Goal: Find specific page/section: Find specific page/section

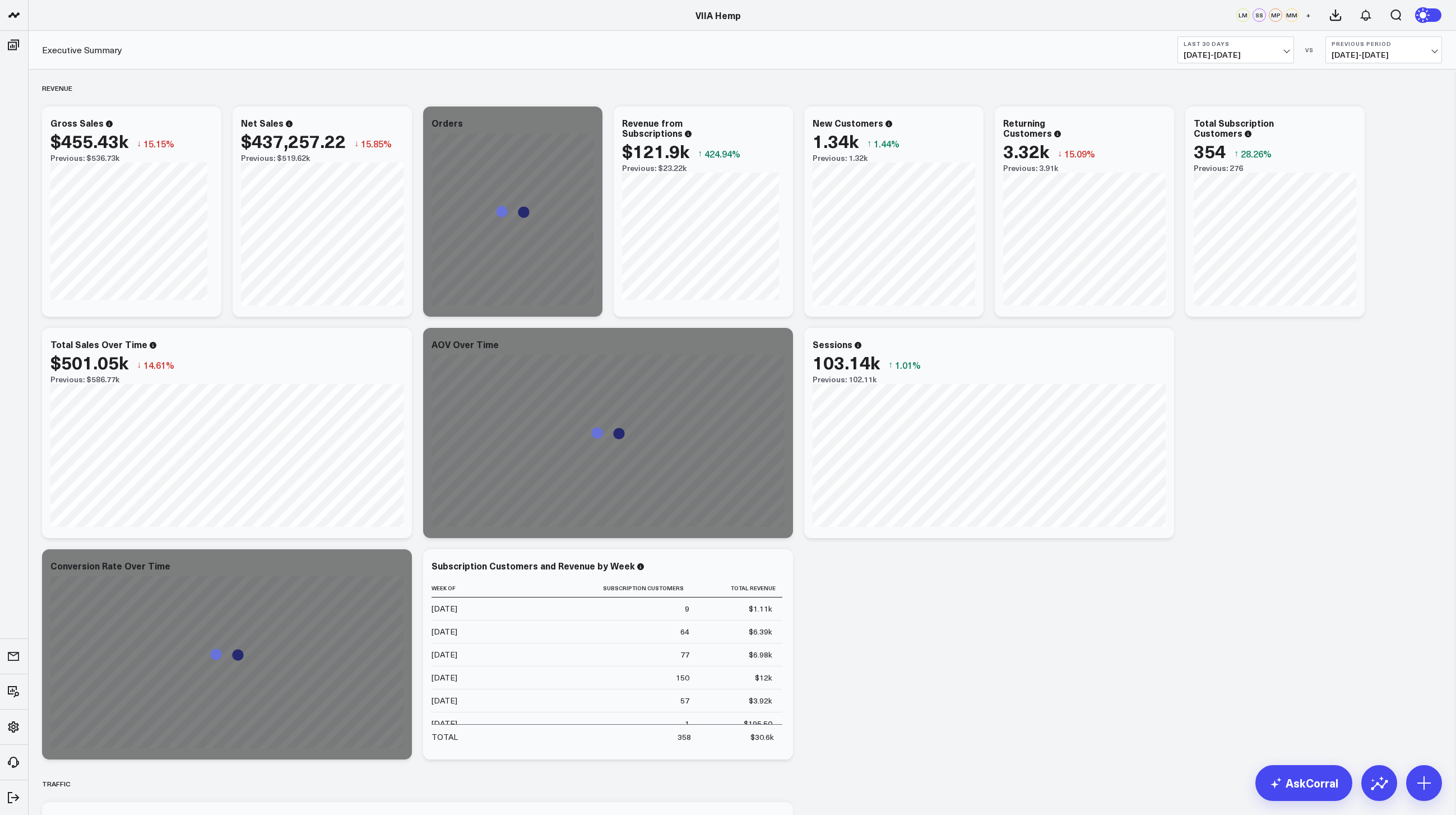
click at [1252, 48] on button "Last 30 Days 07/13/25 - 08/11/25" at bounding box center [1235, 49] width 116 height 27
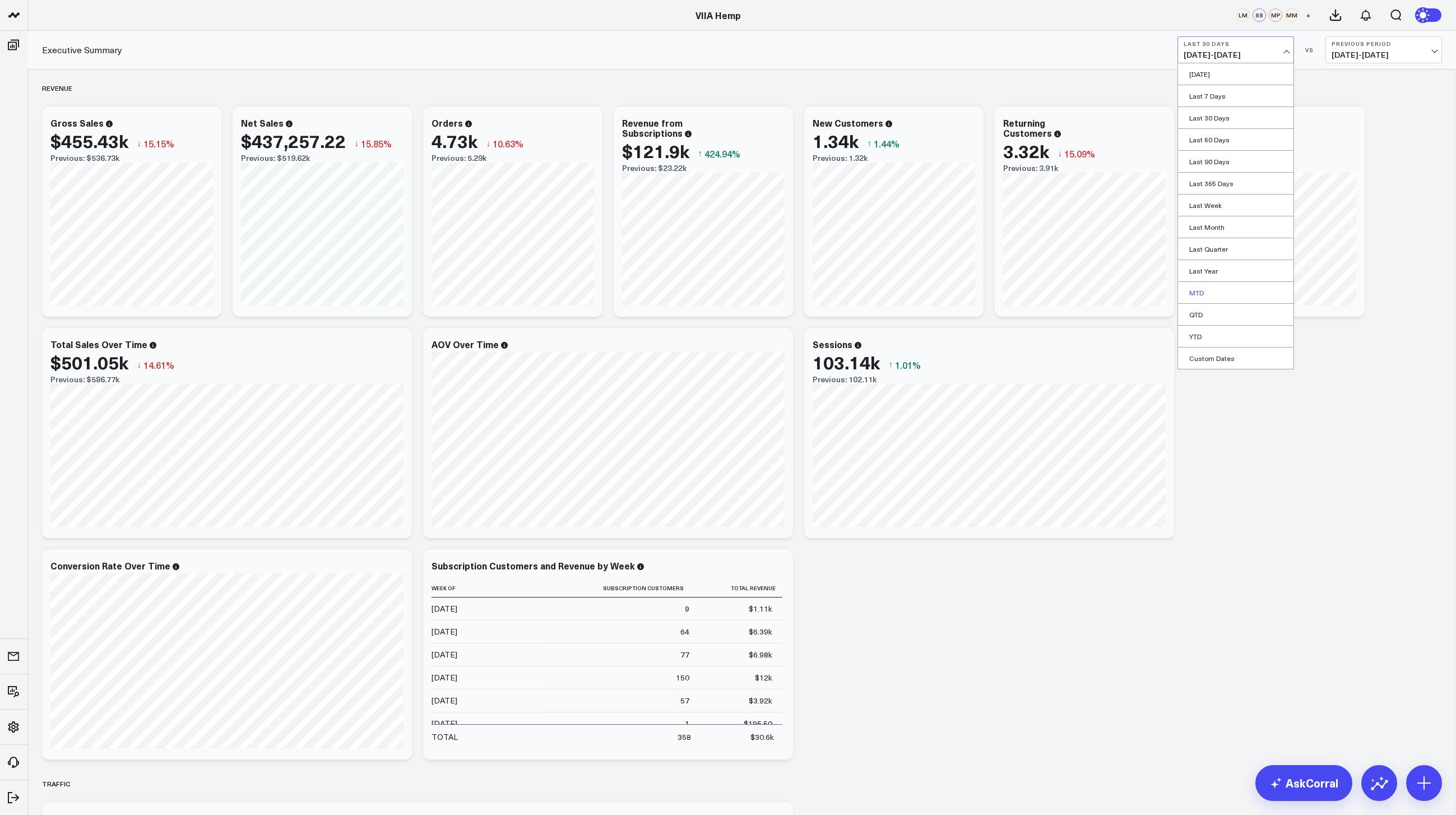
click at [1199, 296] on link "MTD" at bounding box center [1236, 293] width 115 height 22
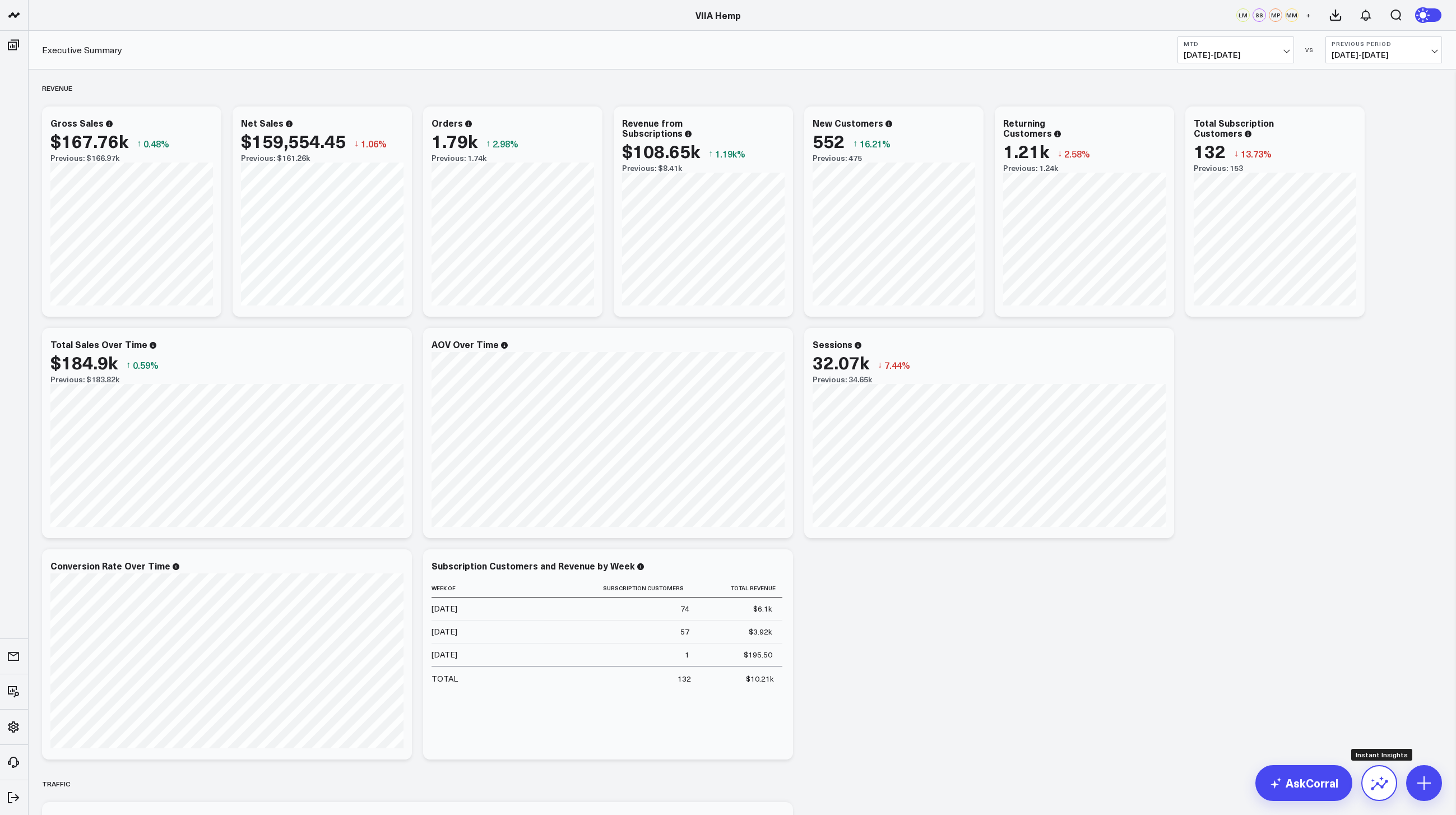
click at [1379, 787] on icon at bounding box center [1379, 782] width 18 height 18
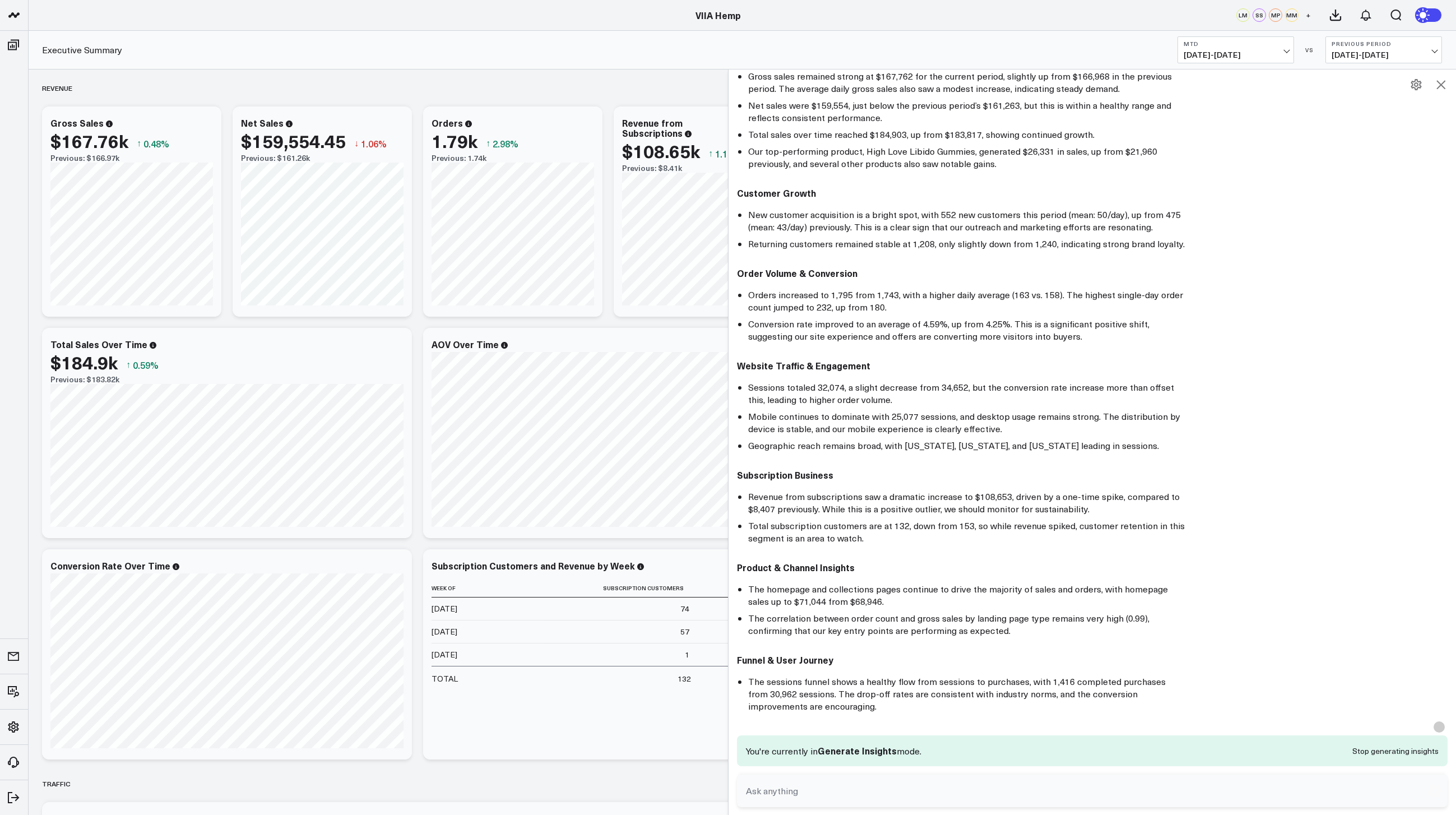
scroll to position [140, 0]
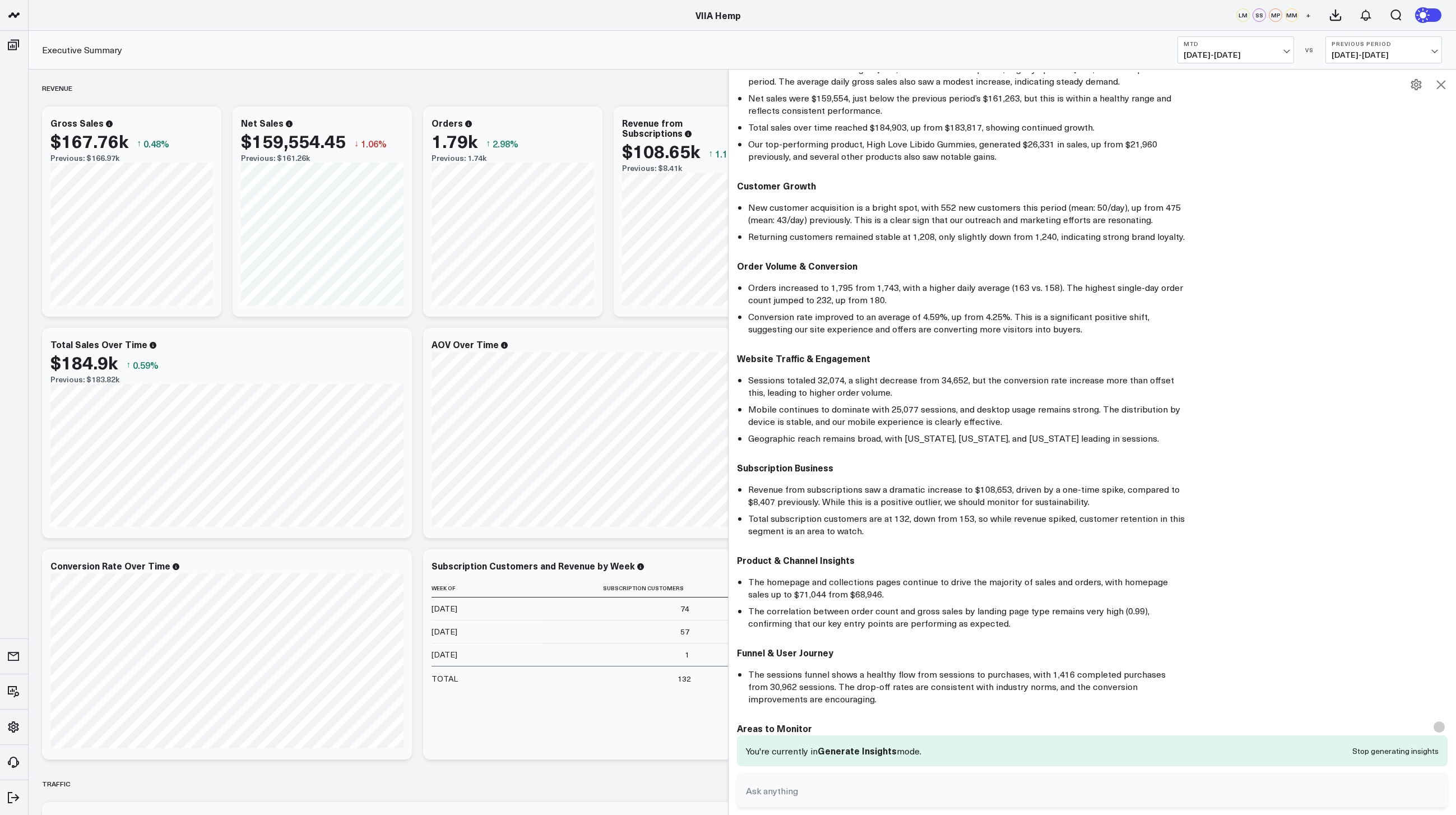
click at [542, 318] on div "Revenue Modify via AI Copy link to widget Ask support Remove Create linked copy…" at bounding box center [742, 765] width 1411 height 1391
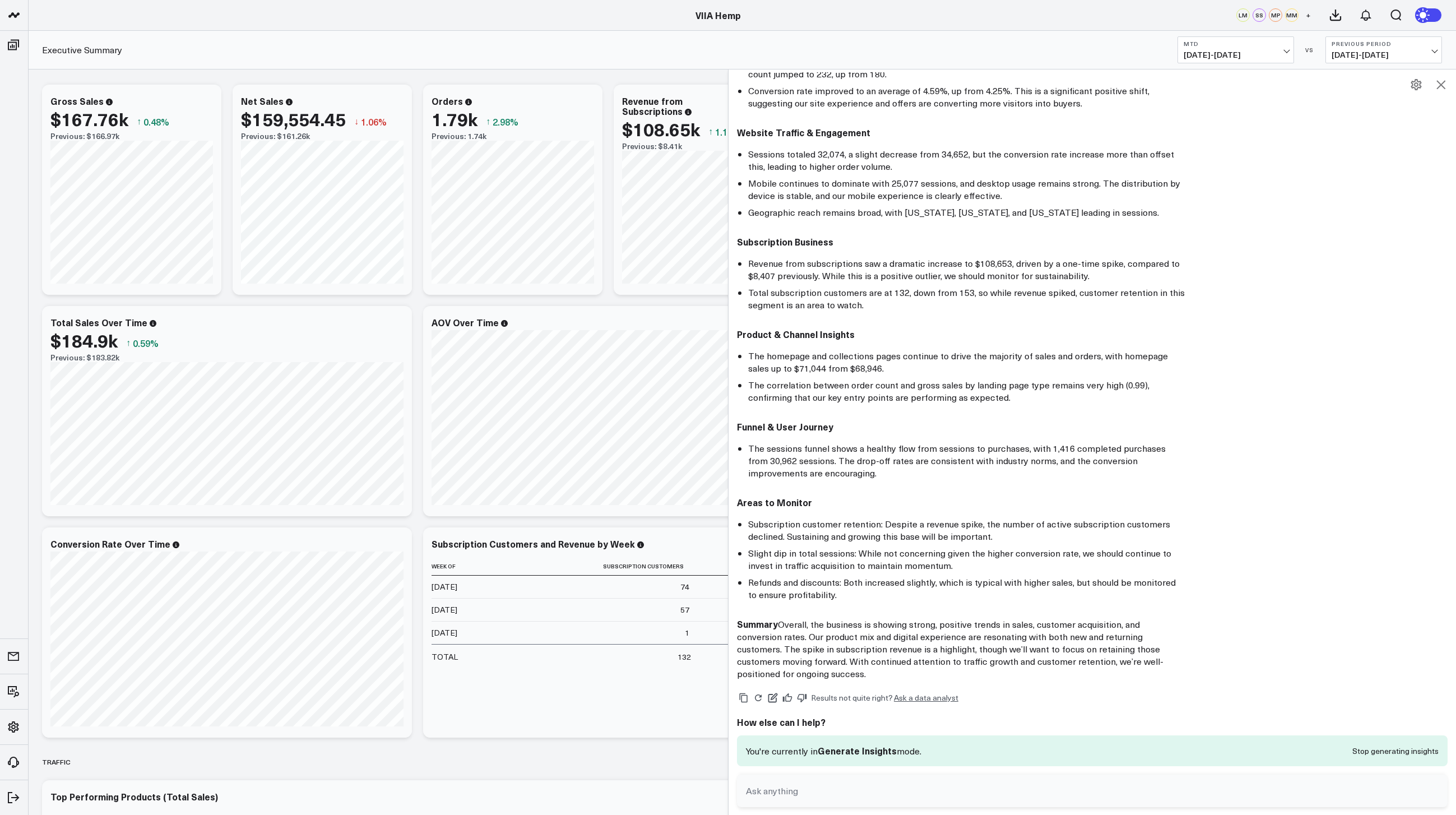
scroll to position [36, 0]
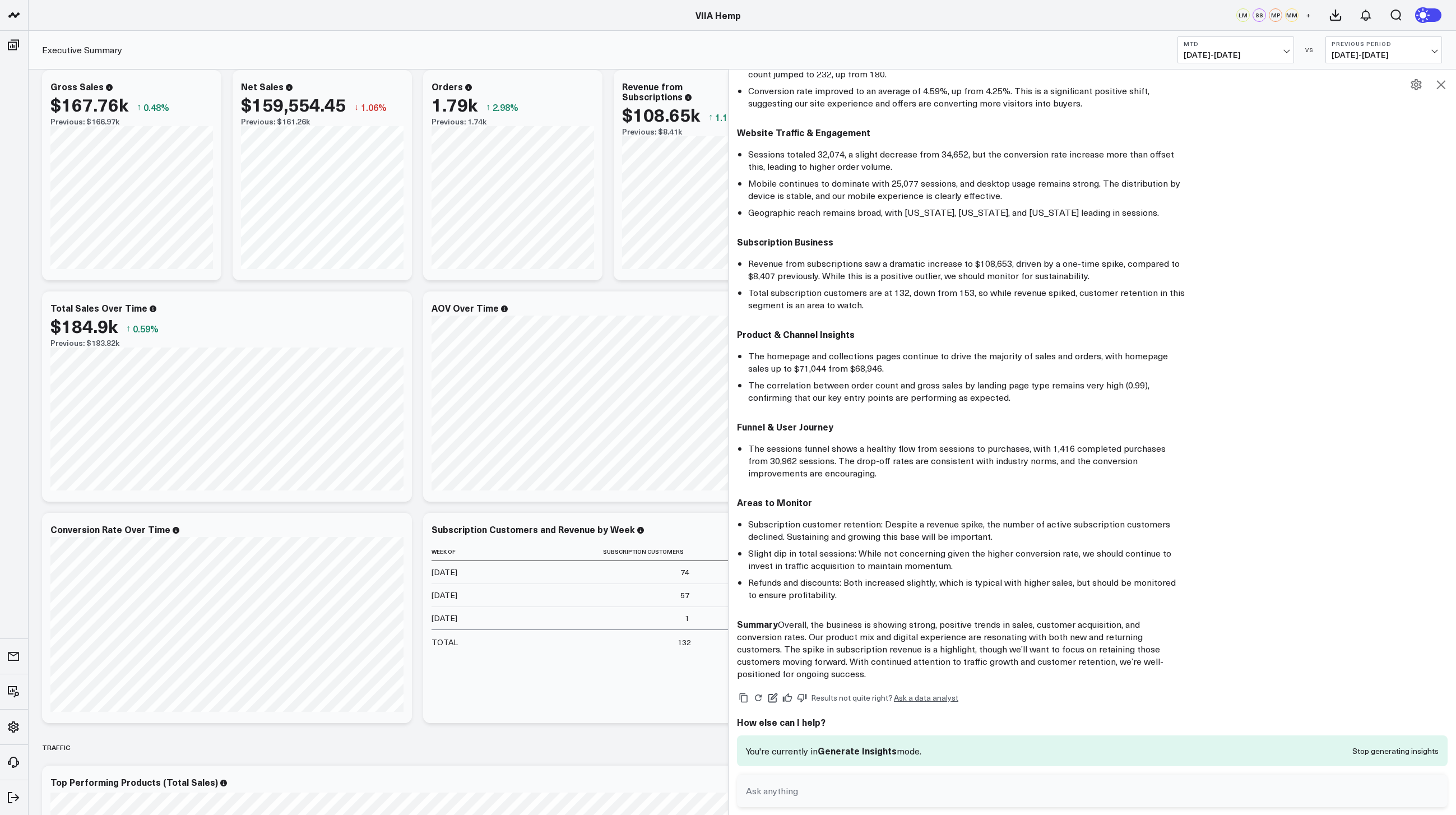
click at [1442, 80] on icon at bounding box center [1441, 85] width 14 height 14
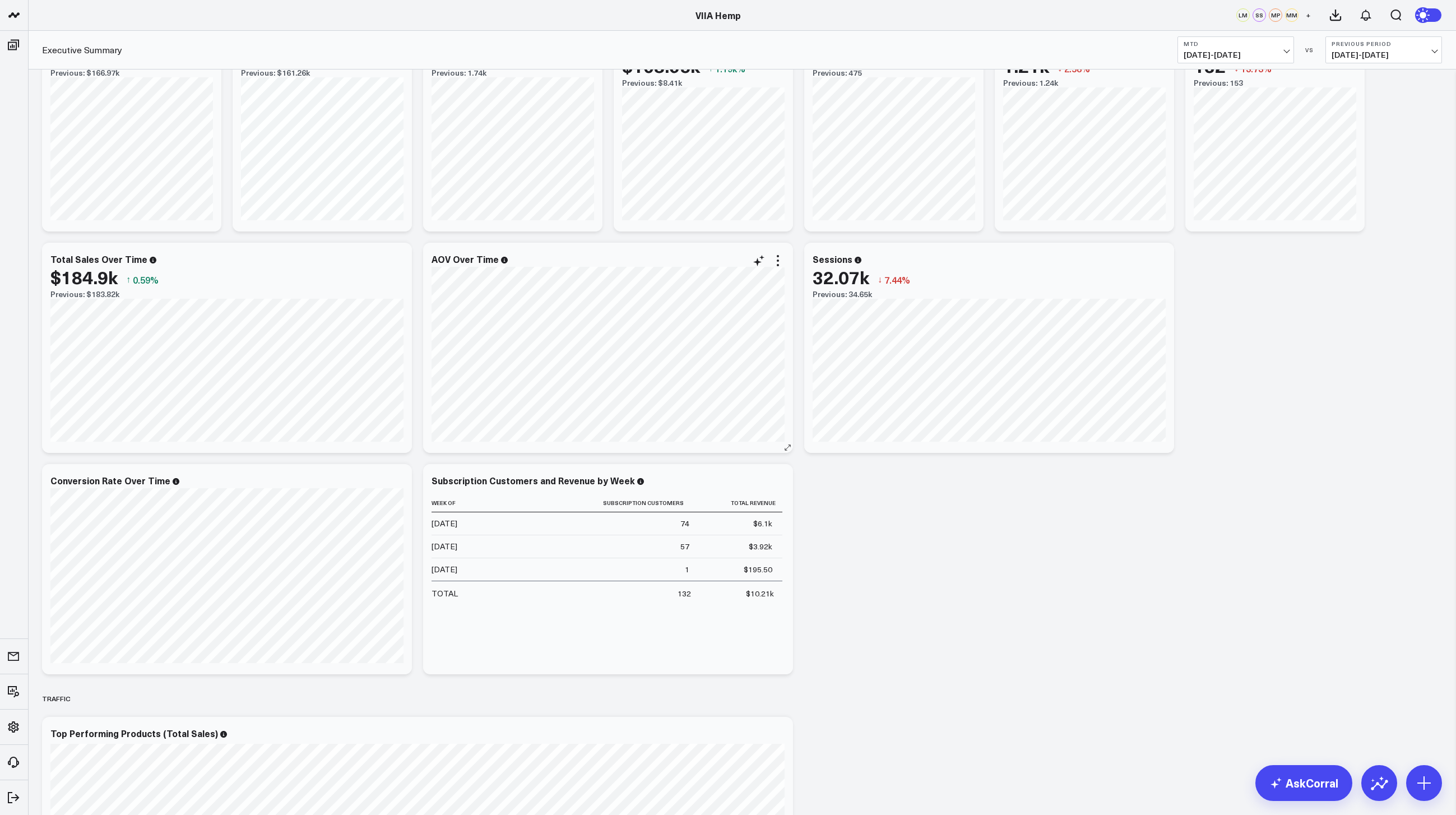
scroll to position [0, 0]
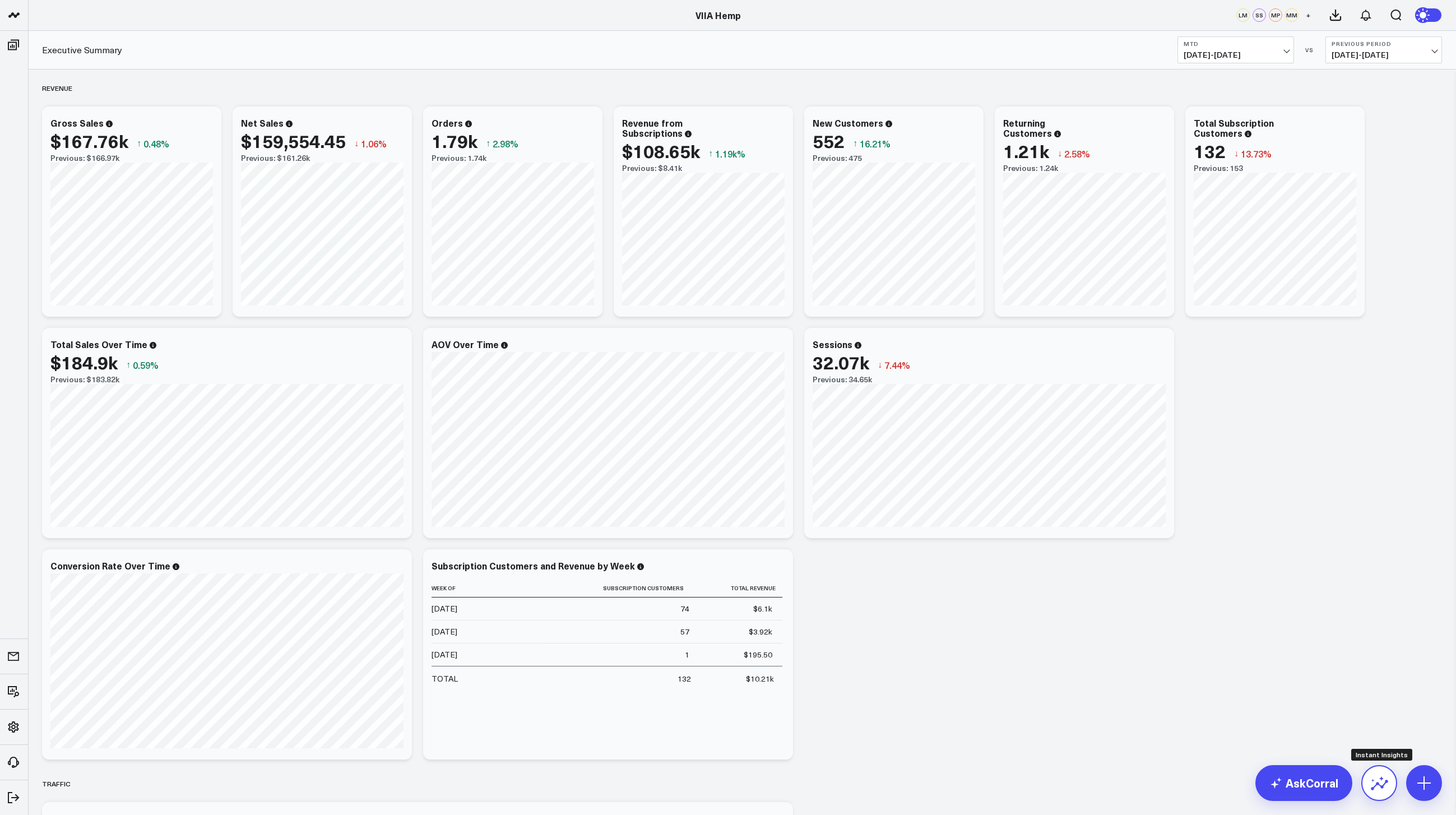
click at [1377, 785] on icon at bounding box center [1379, 782] width 18 height 18
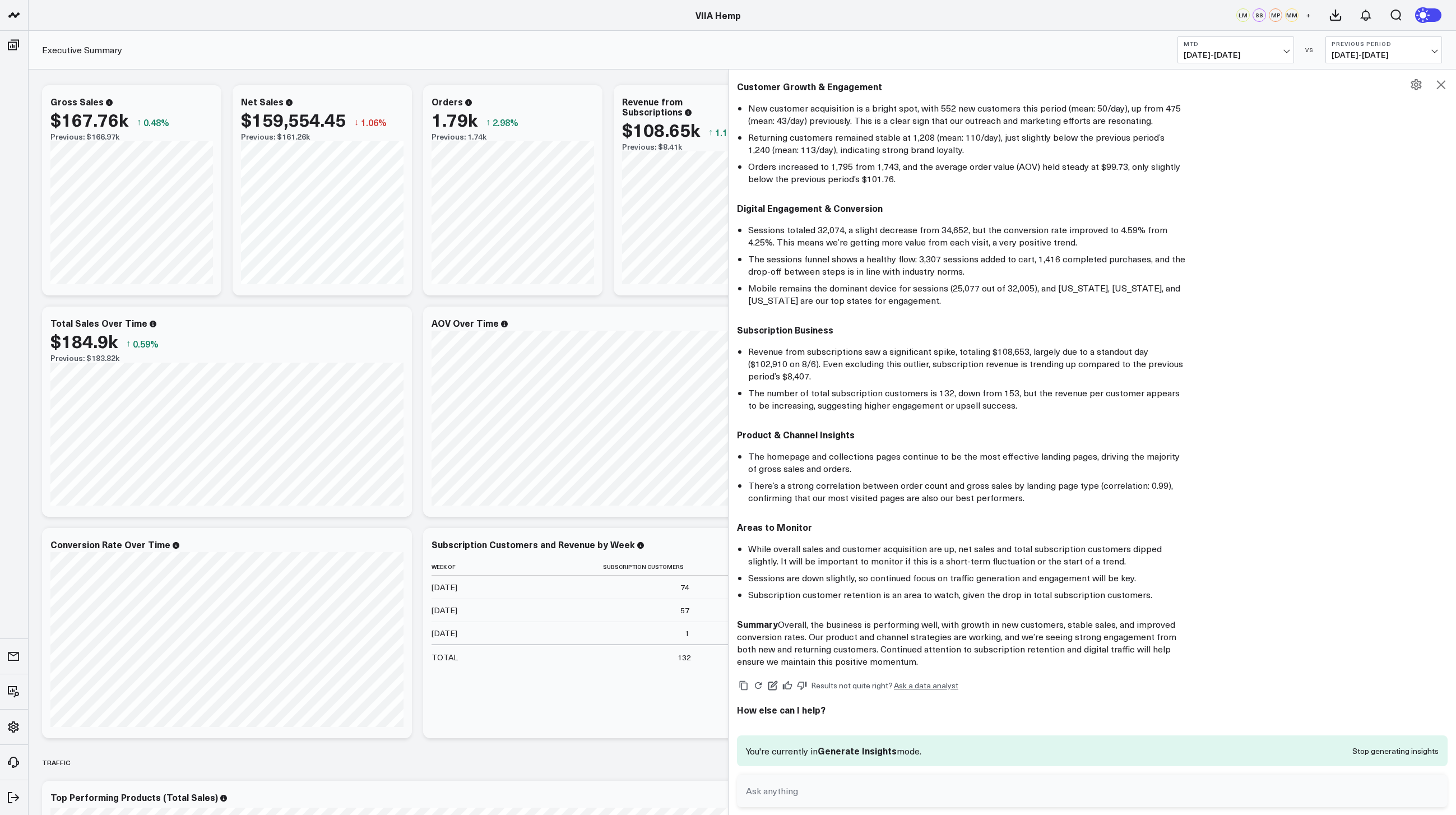
scroll to position [28, 0]
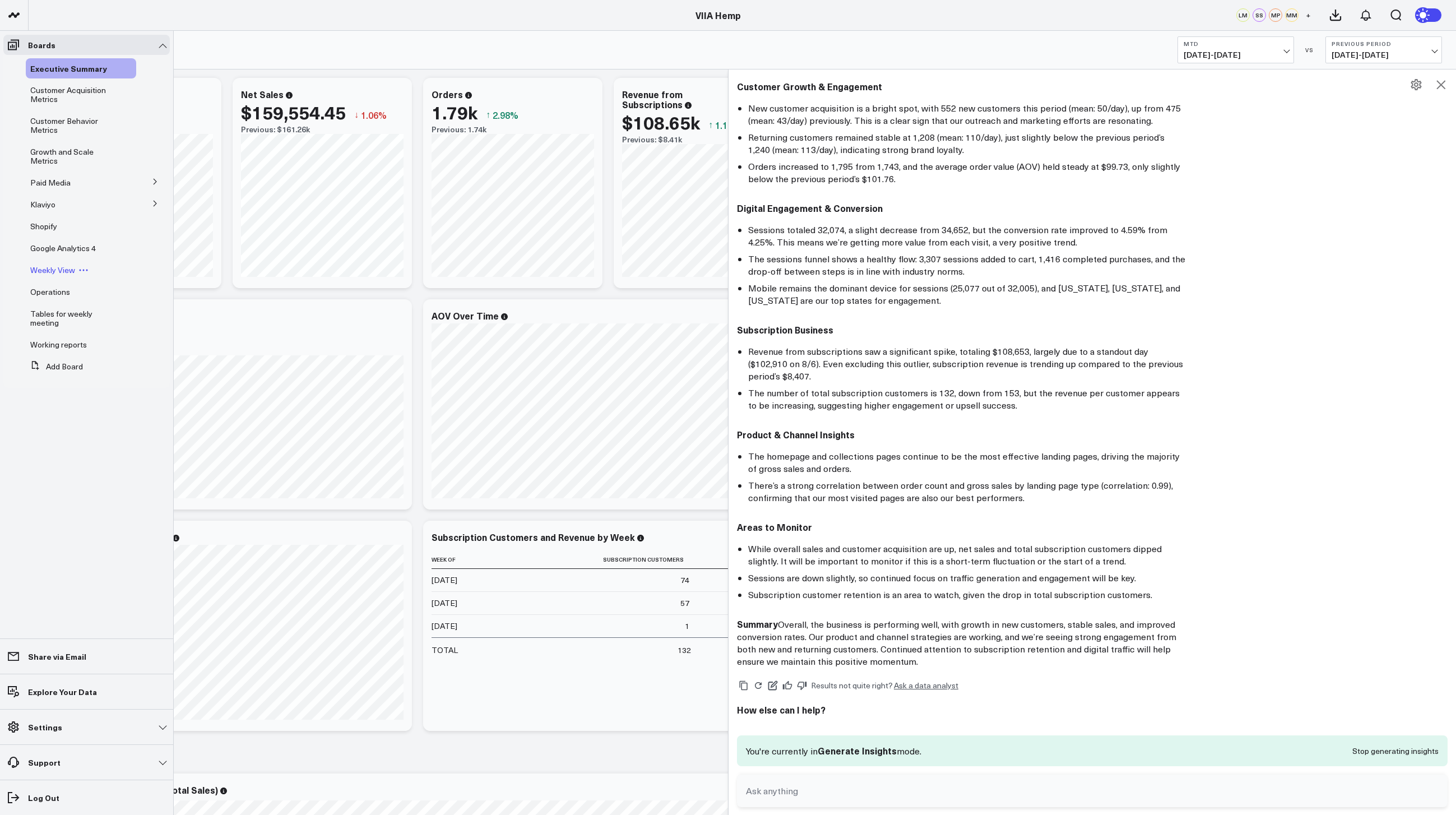
click at [50, 271] on span "Weekly View" at bounding box center [52, 269] width 45 height 10
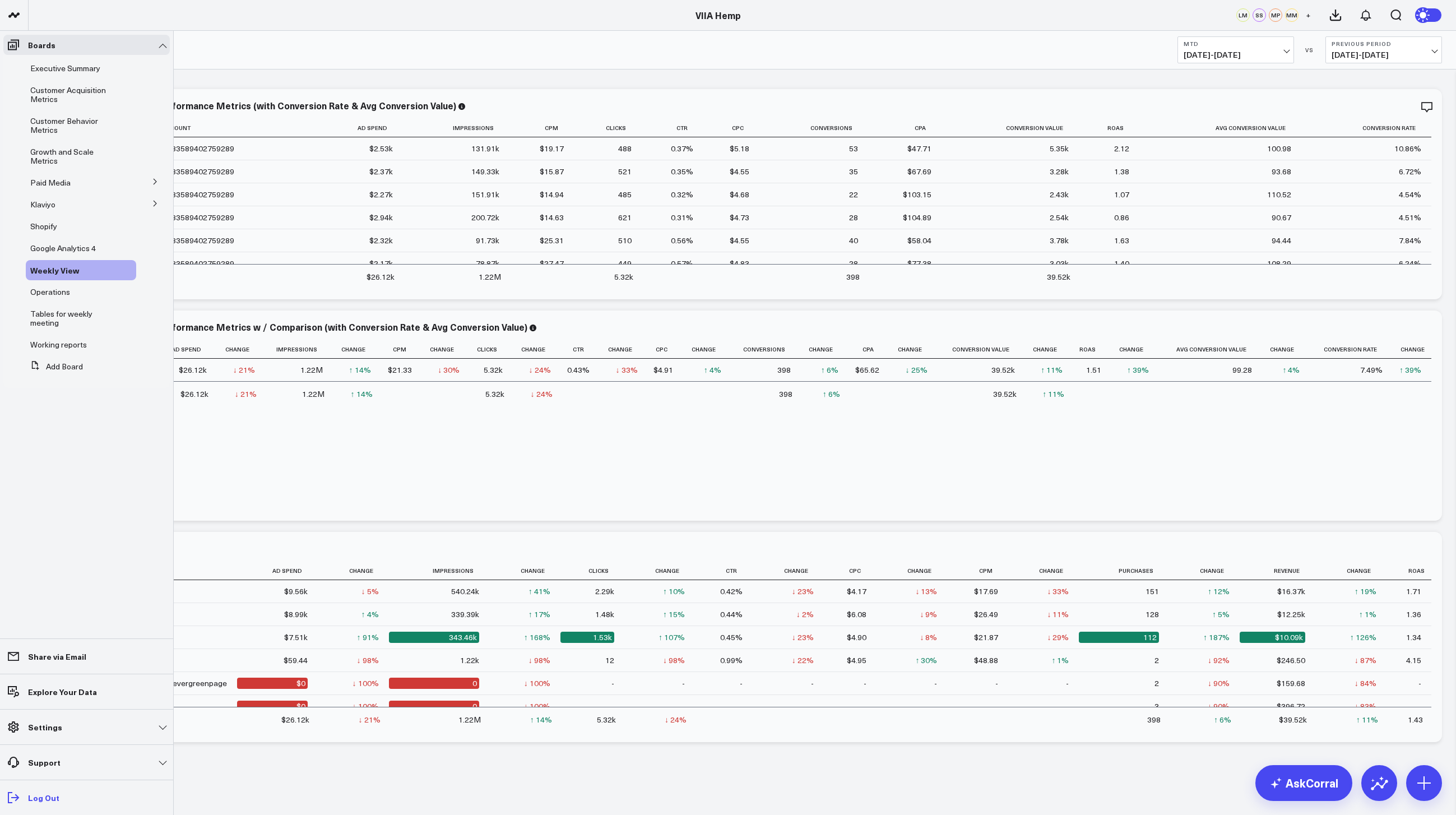
click at [21, 794] on span at bounding box center [13, 797] width 20 height 20
